Goal: Check status: Check status

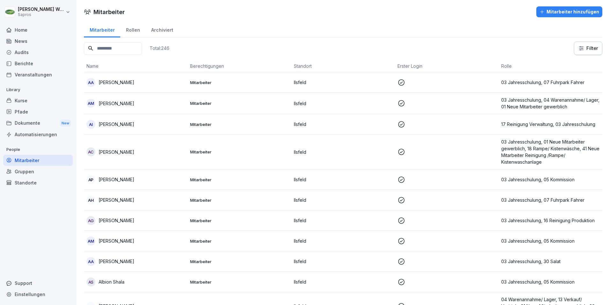
click at [114, 49] on input at bounding box center [113, 48] width 58 height 12
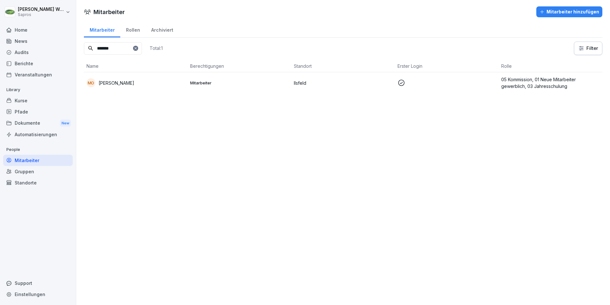
type input "*******"
click at [529, 83] on p "05 Kommission, 01 Neue Mitarbeiter gewerblich, 03 Jahresschulung" at bounding box center [550, 82] width 99 height 13
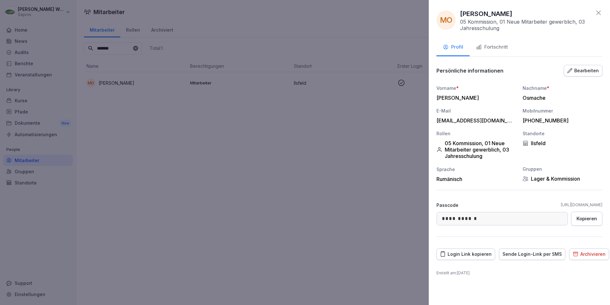
click at [504, 47] on div "Fortschritt" at bounding box center [492, 46] width 32 height 7
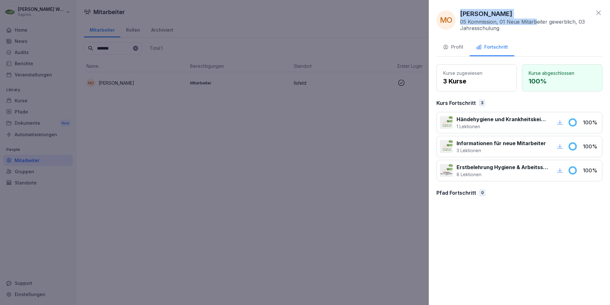
drag, startPoint x: 537, startPoint y: 13, endPoint x: 455, endPoint y: 9, distance: 81.5
click at [455, 9] on div "[PERSON_NAME] 05 Kommission, 01 Neue Mitarbeiter gewerblich, 03 Jahresschulung" at bounding box center [514, 20] width 155 height 22
click at [573, 43] on div "Profil Fortschritt" at bounding box center [520, 48] width 166 height 18
drag, startPoint x: 531, startPoint y: 14, endPoint x: 452, endPoint y: 10, distance: 79.6
click at [452, 10] on div "[PERSON_NAME] 05 Kommission, 01 Neue Mitarbeiter gewerblich, 03 Jahresschulung" at bounding box center [514, 20] width 155 height 22
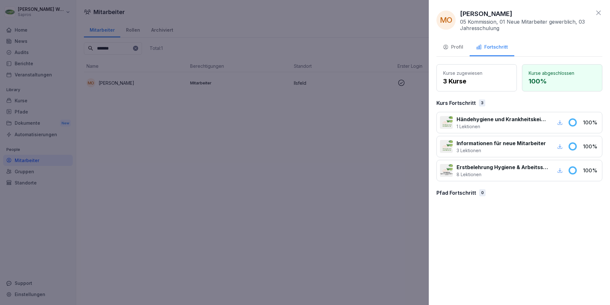
click at [452, 47] on div "Profil" at bounding box center [453, 46] width 20 height 7
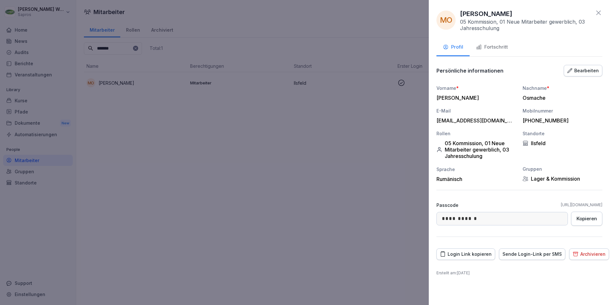
click at [600, 14] on icon at bounding box center [599, 13] width 8 height 8
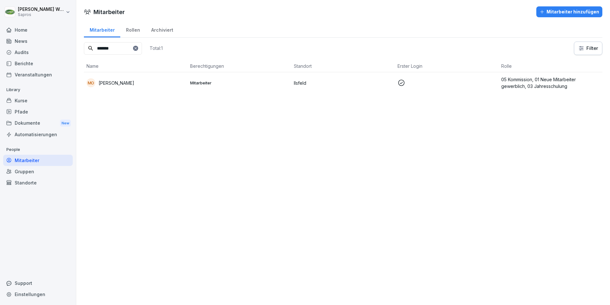
click at [197, 147] on div "Mitarbeiter Mitarbeiter hinzufügen Mitarbeiter Rollen Archiviert ******* Total:…" at bounding box center [343, 152] width 534 height 305
